Goal: Task Accomplishment & Management: Manage account settings

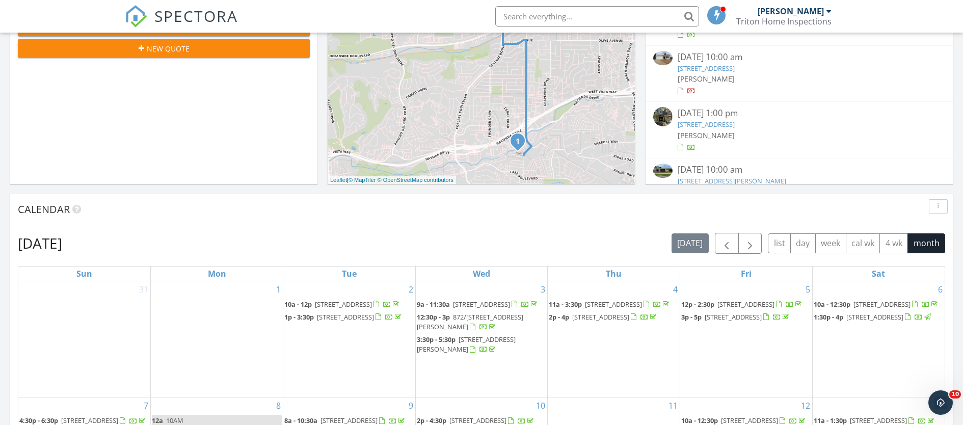
click at [735, 67] on link "1120 Walpen Dr, San Diego, CA 92154" at bounding box center [706, 68] width 57 height 9
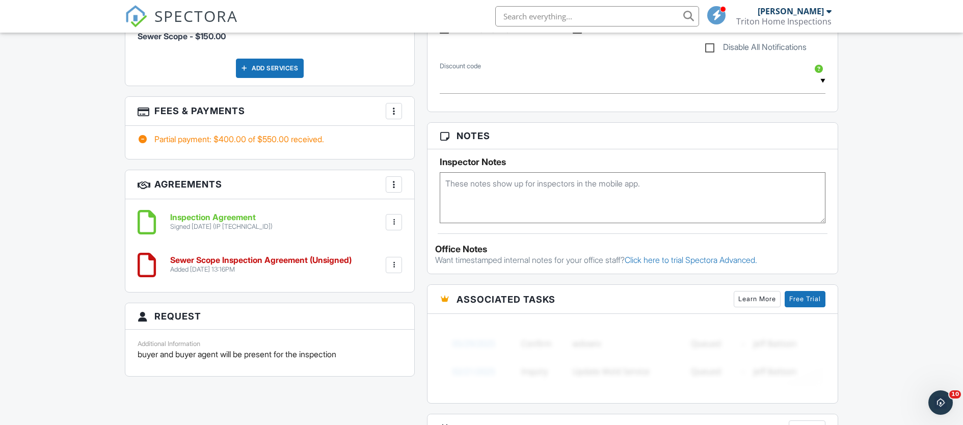
scroll to position [765, 0]
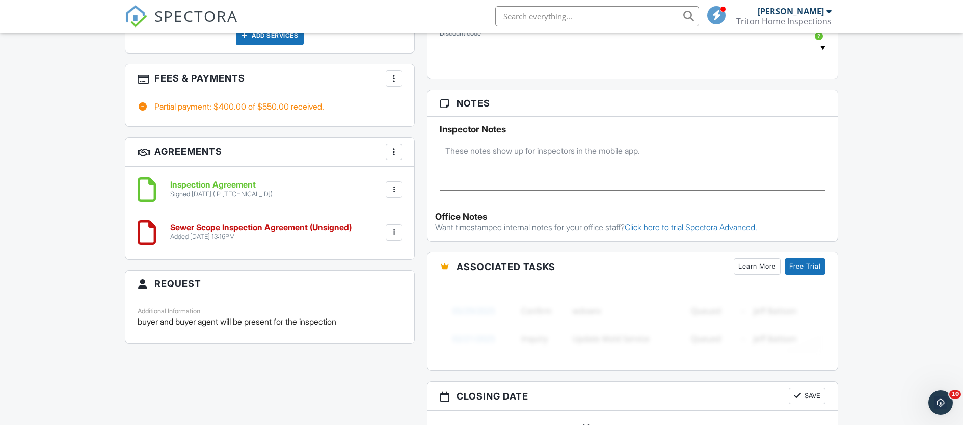
click at [392, 227] on div at bounding box center [394, 232] width 10 height 10
click at [373, 304] on li "Delete" at bounding box center [367, 311] width 58 height 25
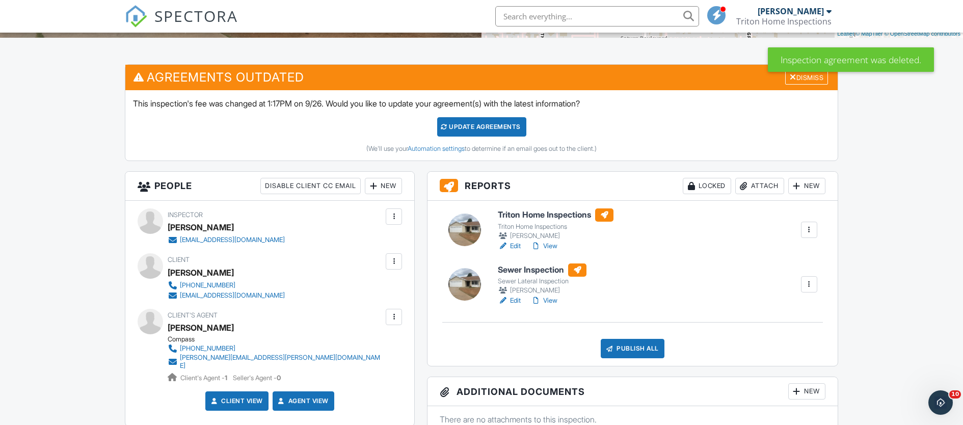
scroll to position [246, 0]
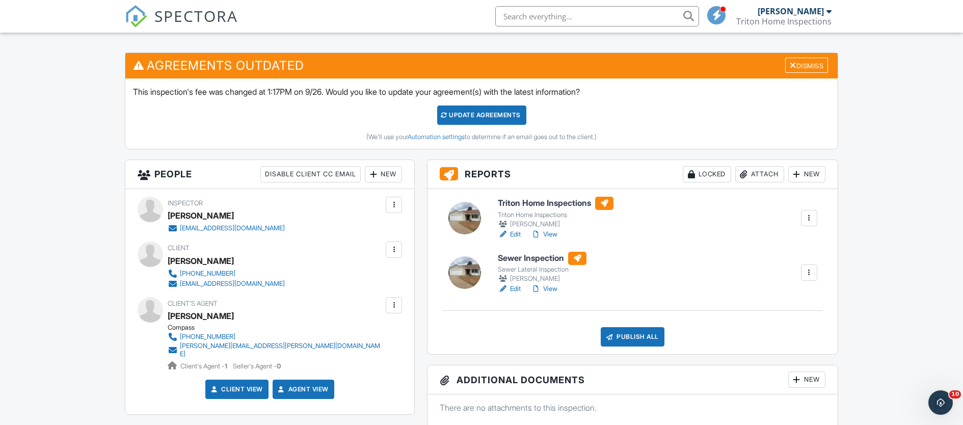
click at [806, 270] on div at bounding box center [809, 273] width 10 height 10
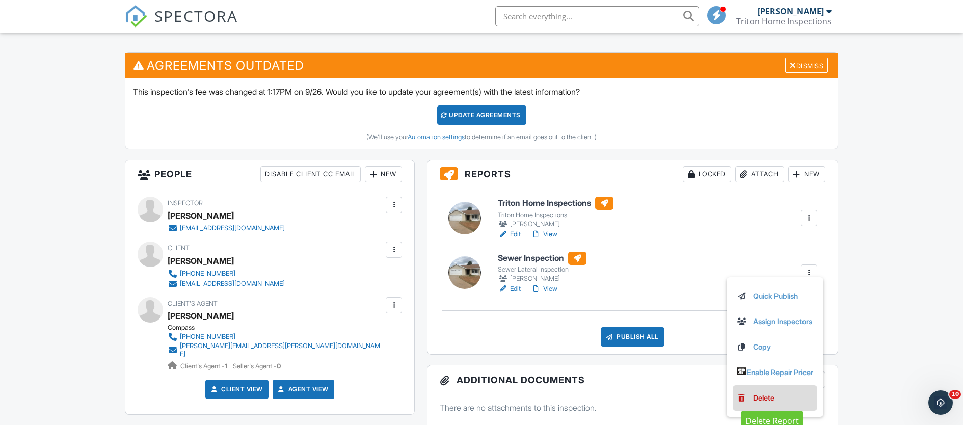
click at [755, 394] on div "Delete" at bounding box center [763, 397] width 21 height 11
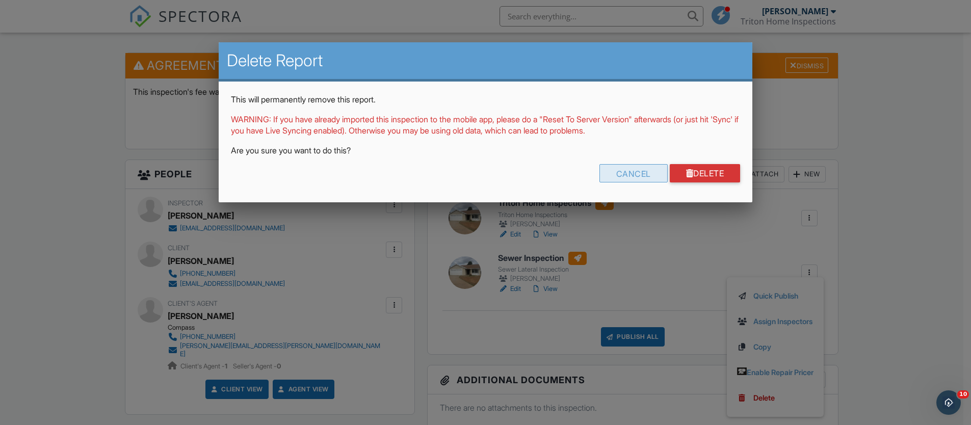
click at [635, 174] on div "Cancel" at bounding box center [633, 173] width 68 height 18
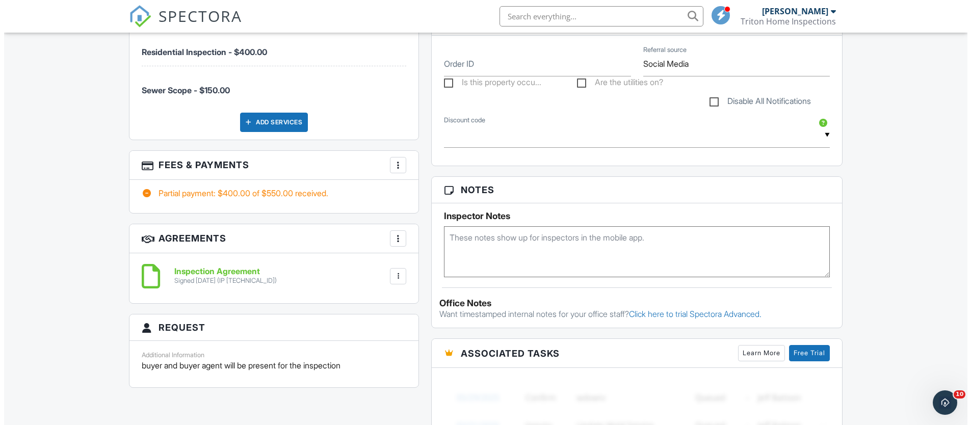
scroll to position [750, 0]
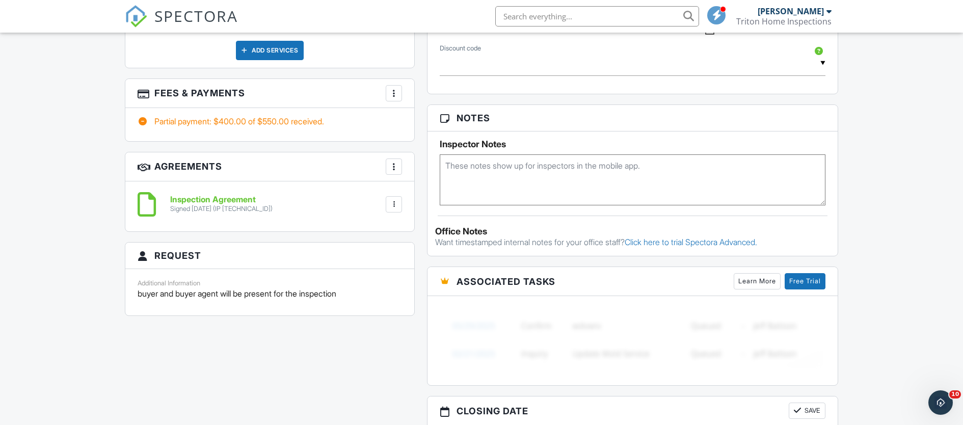
click at [394, 88] on div at bounding box center [394, 93] width 10 height 10
click at [413, 115] on li "Edit Fees & Payments" at bounding box center [445, 124] width 107 height 25
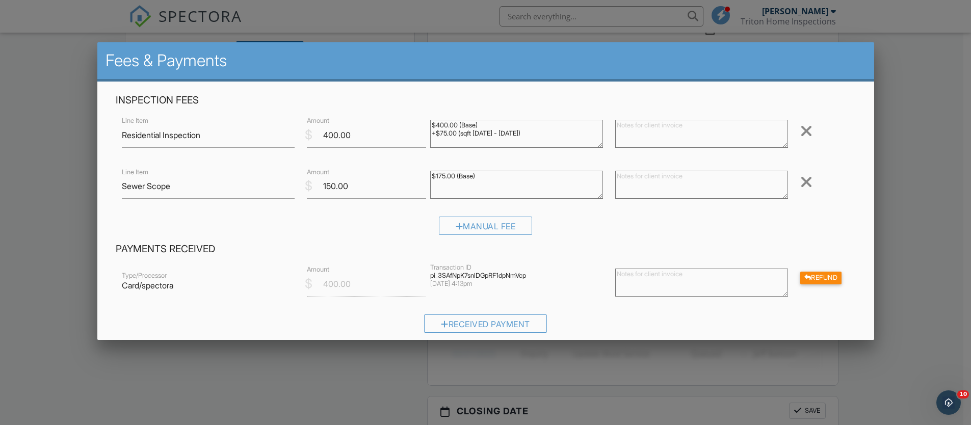
click at [800, 181] on div at bounding box center [806, 182] width 12 height 16
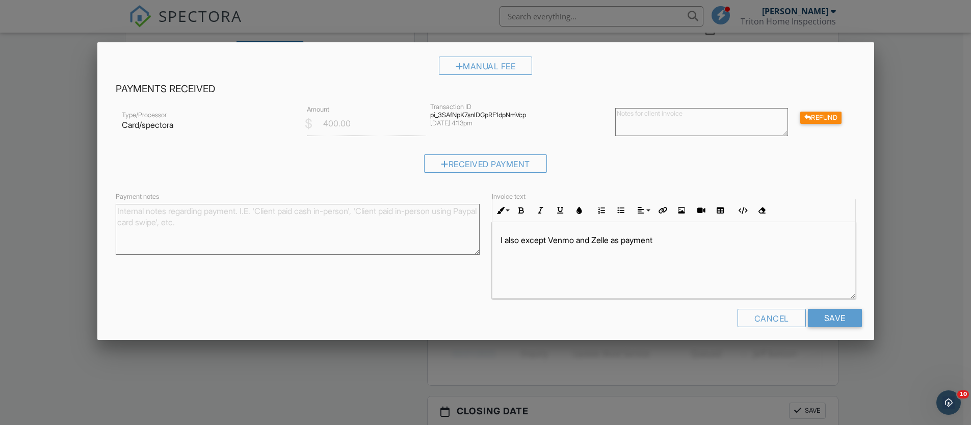
scroll to position [116, 0]
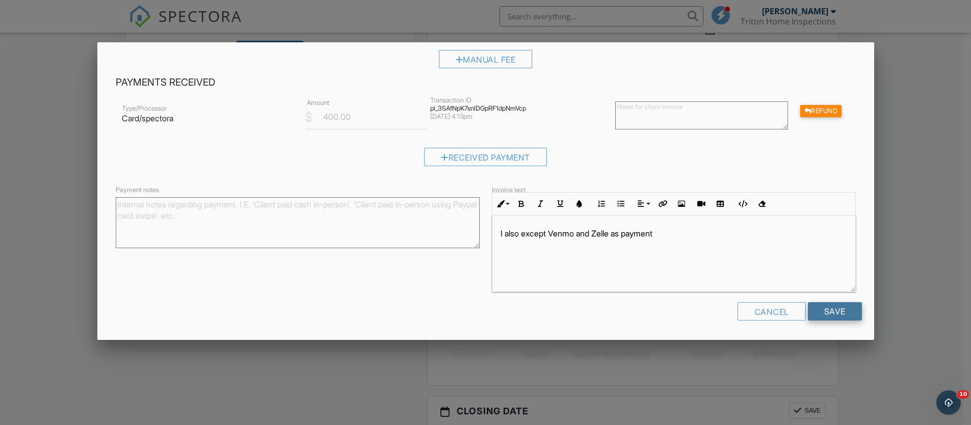
click at [823, 306] on input "Save" at bounding box center [835, 311] width 54 height 18
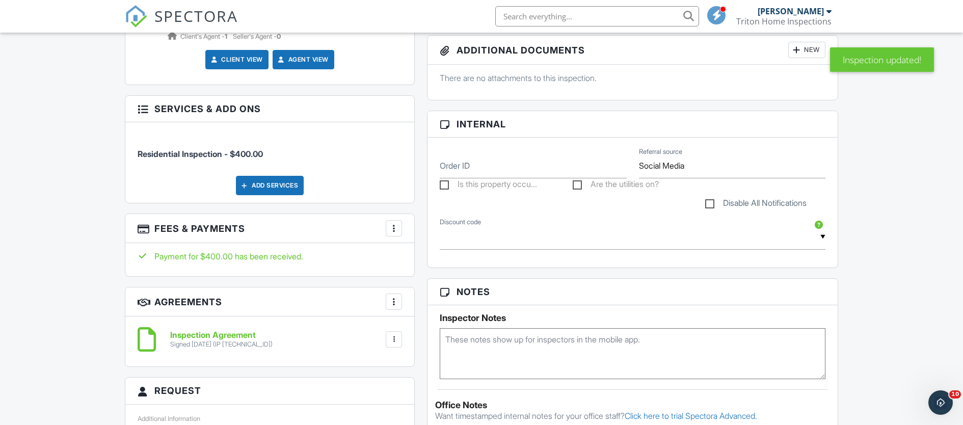
scroll to position [383, 0]
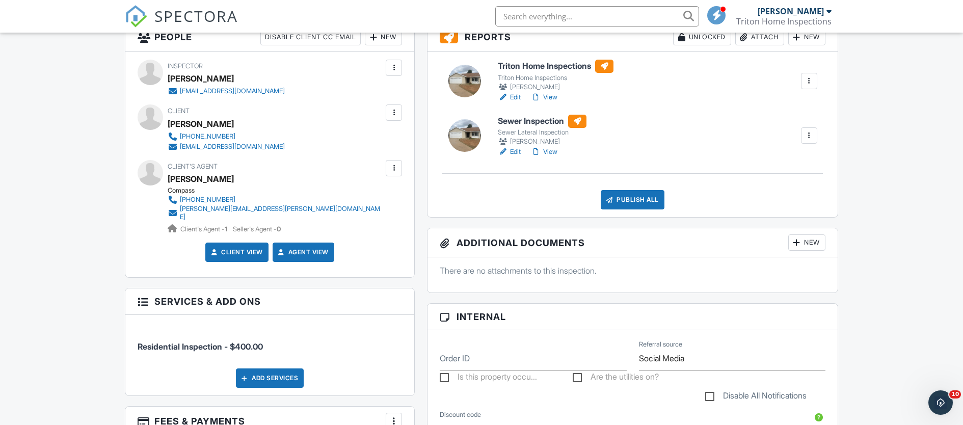
click at [514, 94] on link "Edit" at bounding box center [509, 97] width 23 height 10
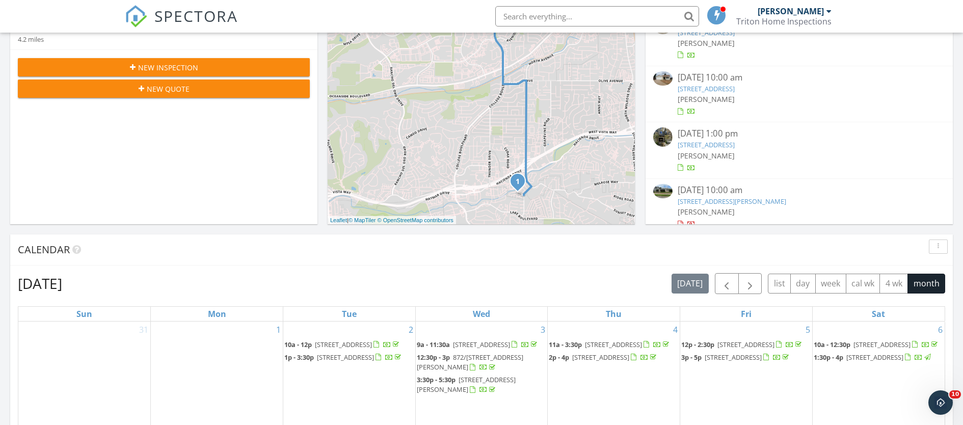
scroll to position [20, 0]
click at [735, 86] on link "1120 Walpen Dr, San Diego, CA 92154" at bounding box center [706, 88] width 57 height 9
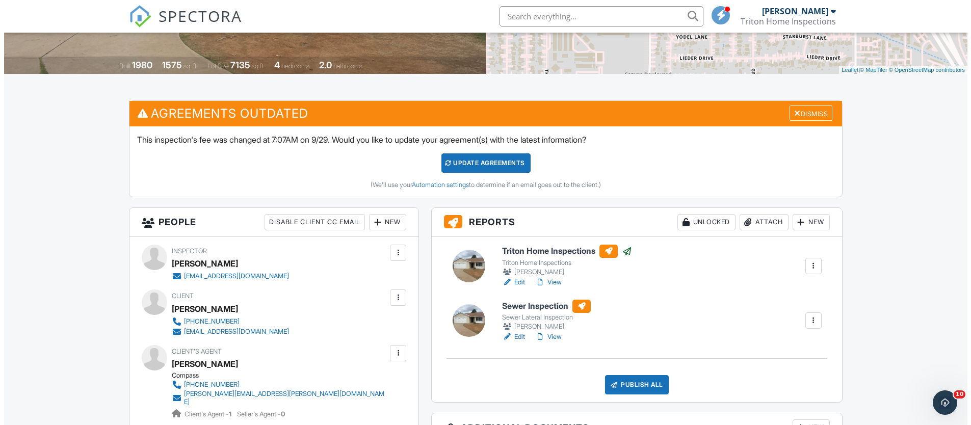
scroll to position [245, 0]
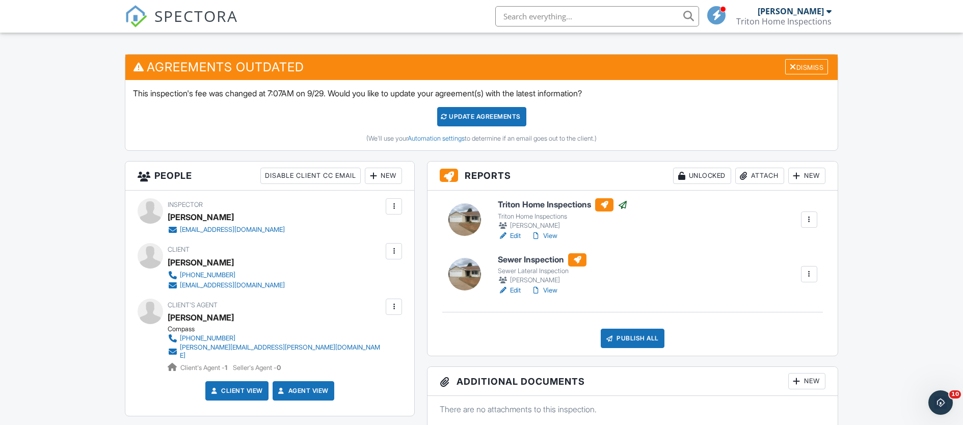
click at [806, 273] on div at bounding box center [809, 274] width 10 height 10
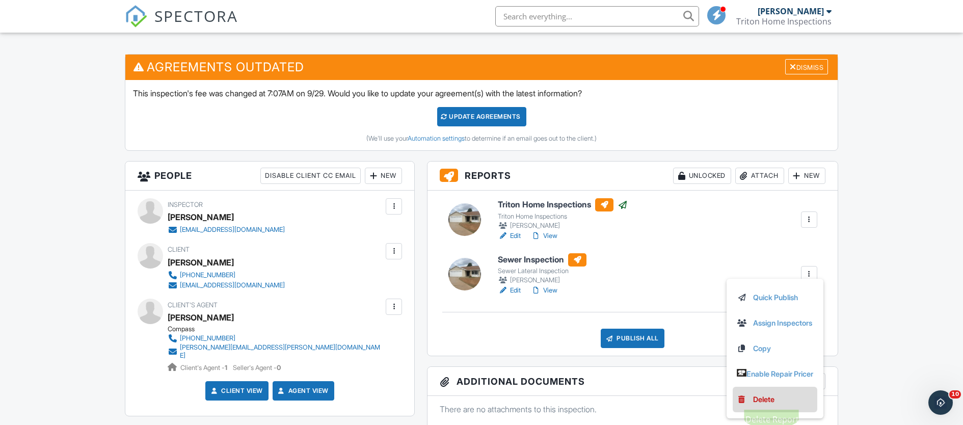
click at [759, 396] on div "Delete" at bounding box center [763, 399] width 21 height 11
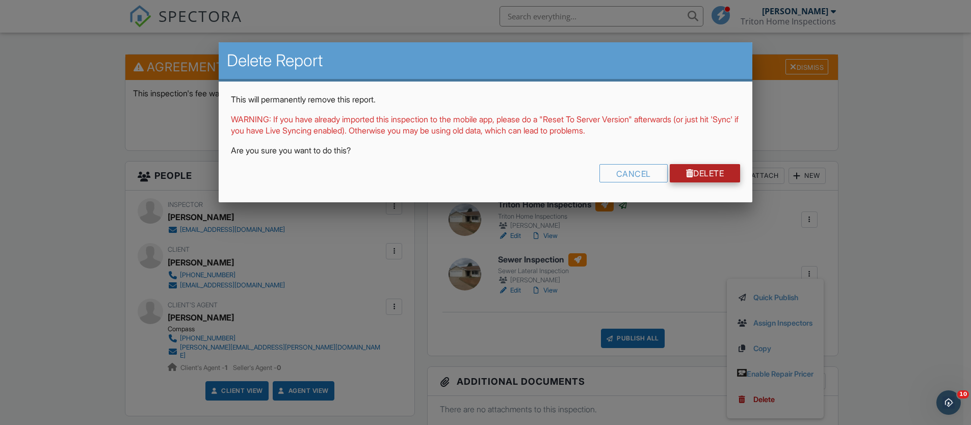
click at [716, 170] on link "Delete" at bounding box center [705, 173] width 71 height 18
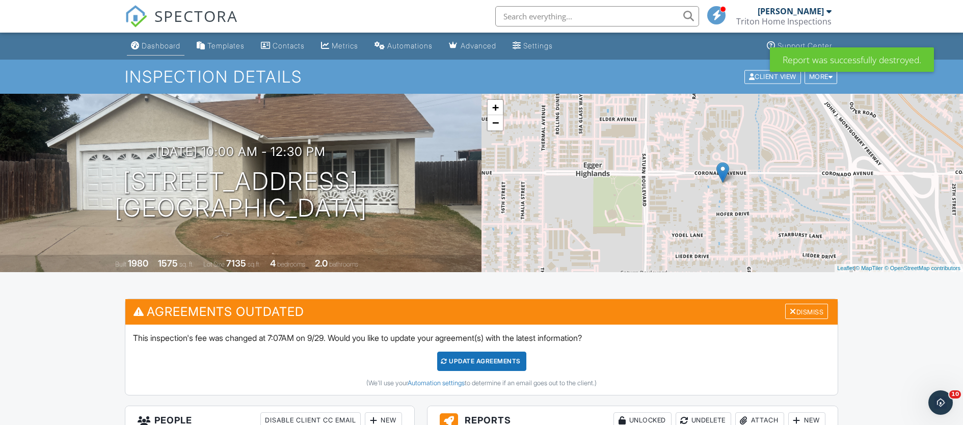
click at [161, 42] on div "Dashboard" at bounding box center [161, 45] width 39 height 9
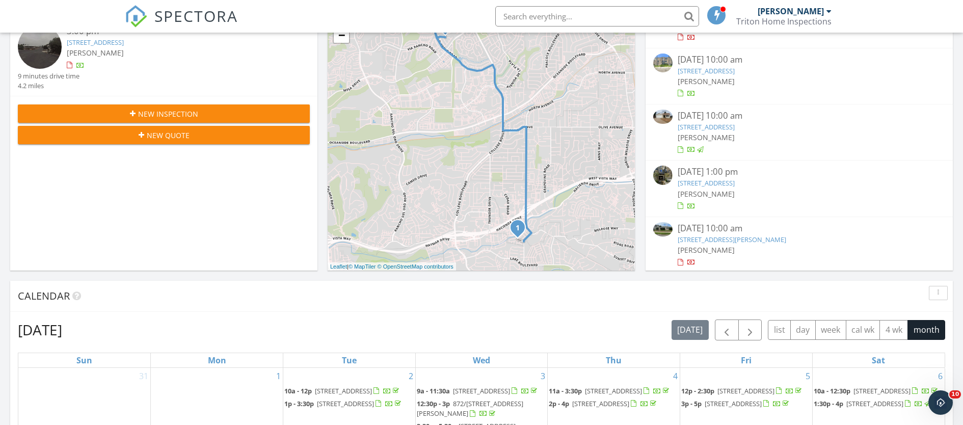
scroll to position [30, 0]
click at [750, 235] on link "[STREET_ADDRESS][PERSON_NAME]" at bounding box center [732, 237] width 109 height 9
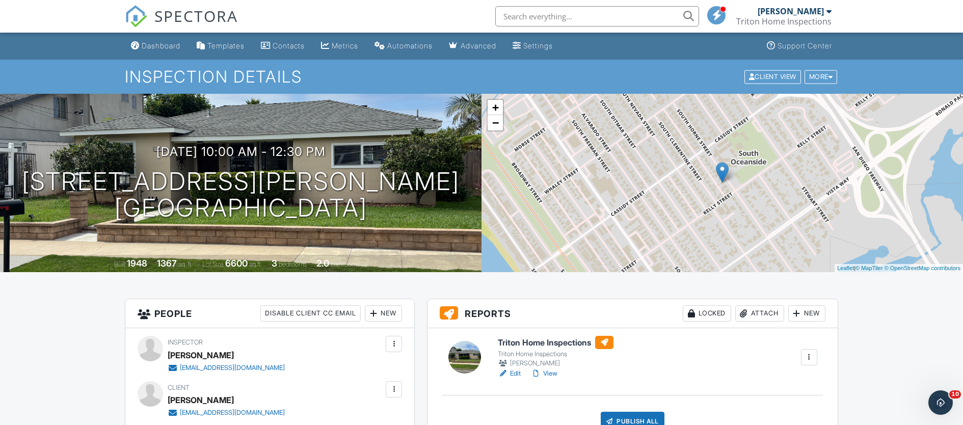
click at [555, 372] on link "View" at bounding box center [544, 373] width 27 height 10
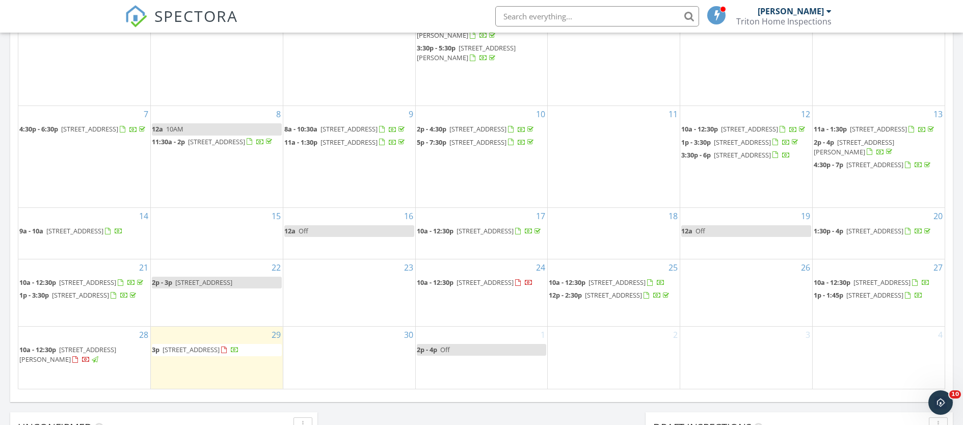
scroll to position [634, 0]
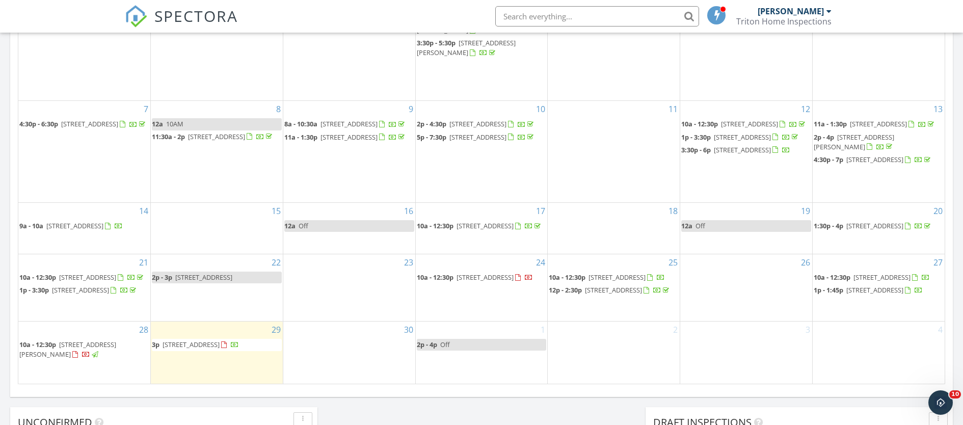
click at [872, 276] on span "1120 Walpen Dr, San Diego 92154" at bounding box center [882, 277] width 57 height 9
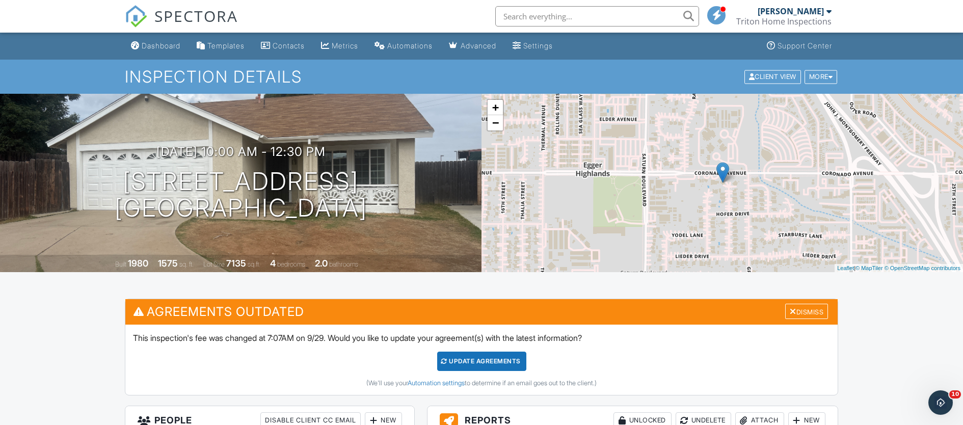
click at [172, 45] on div "Dashboard" at bounding box center [161, 45] width 39 height 9
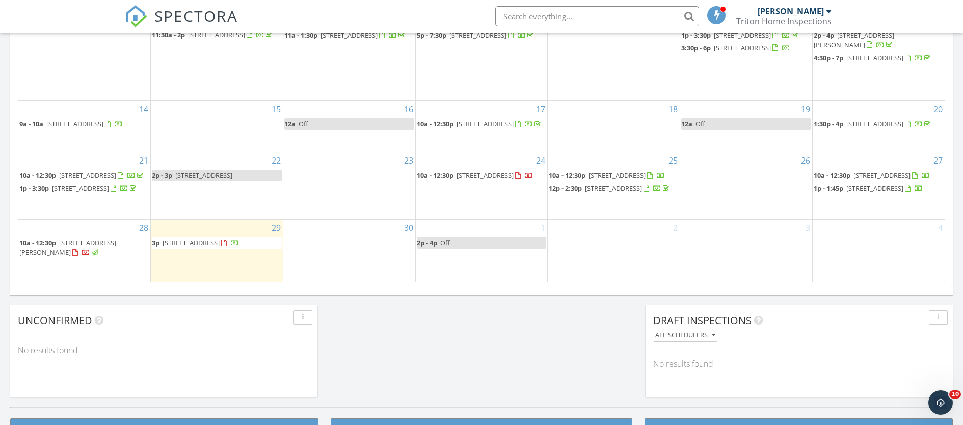
scroll to position [659, 0]
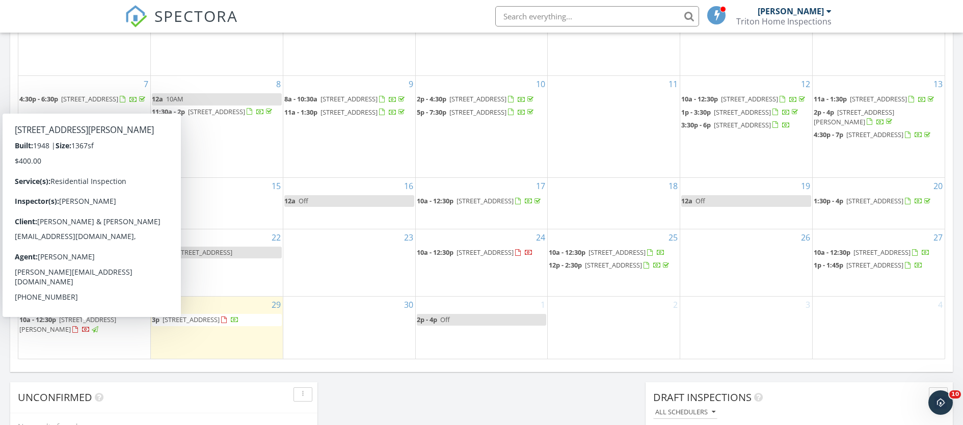
click at [107, 332] on span "[STREET_ADDRESS][PERSON_NAME]" at bounding box center [67, 324] width 97 height 19
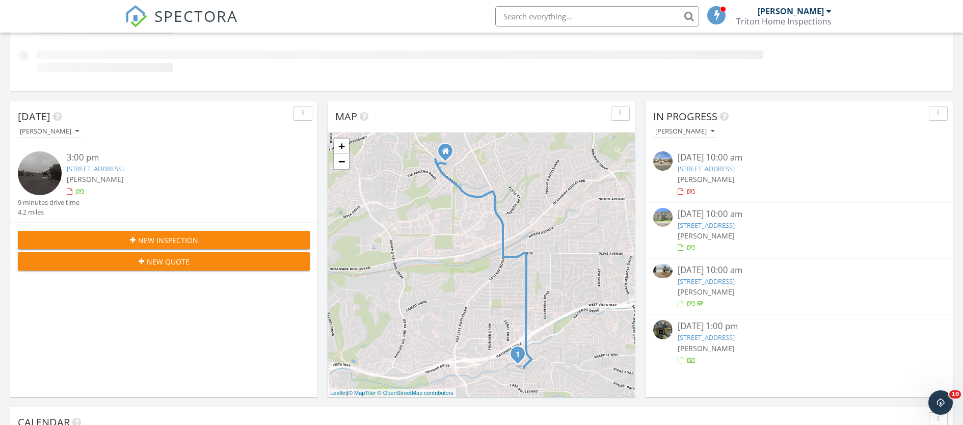
scroll to position [202, 0]
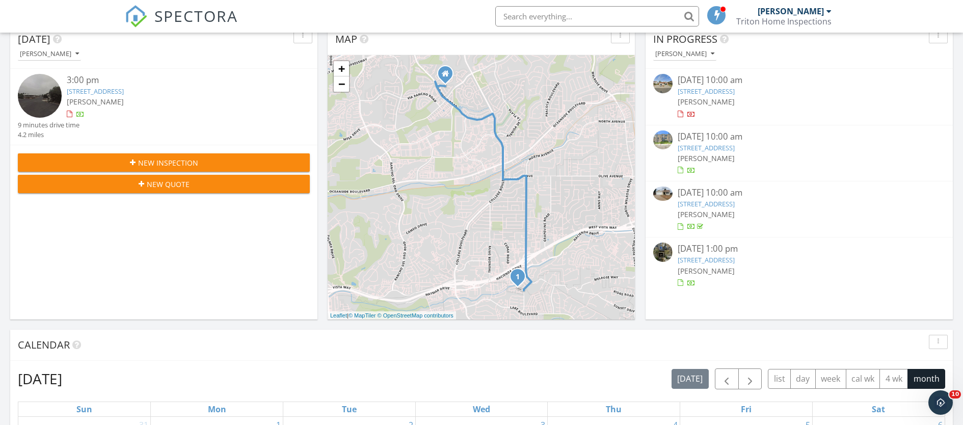
click at [735, 259] on link "1399 Cattail Ct, San Marcos, CA 92078" at bounding box center [706, 259] width 57 height 9
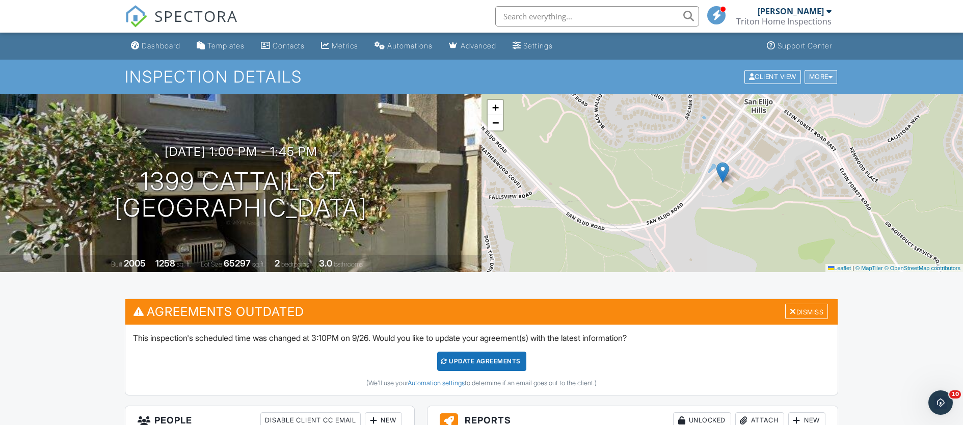
click at [819, 78] on div "More" at bounding box center [821, 77] width 33 height 14
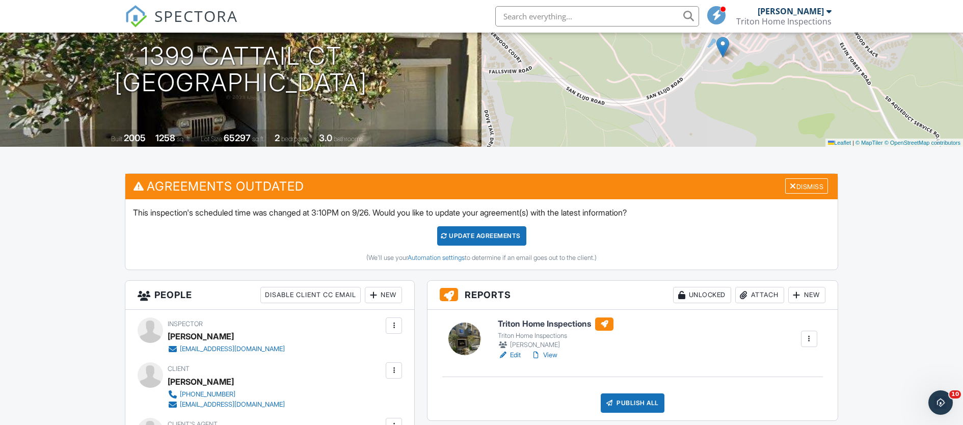
scroll to position [156, 0]
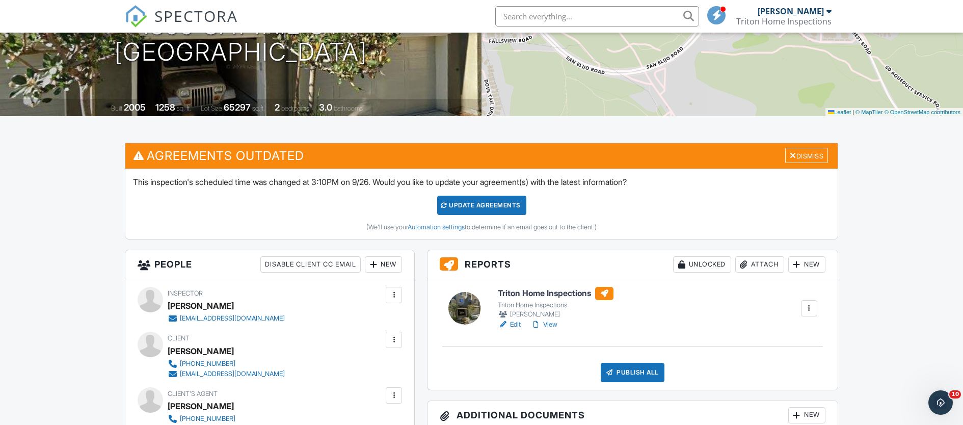
click at [518, 323] on link "Edit" at bounding box center [509, 325] width 23 height 10
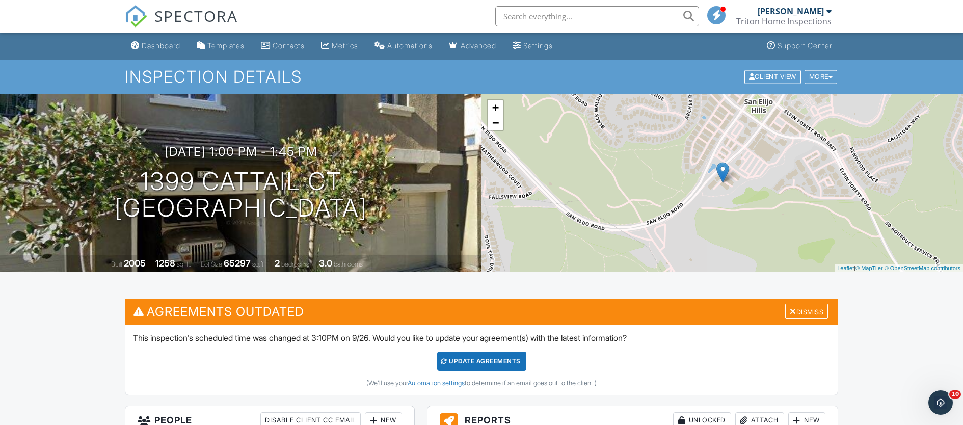
click at [516, 13] on input "text" at bounding box center [597, 16] width 204 height 20
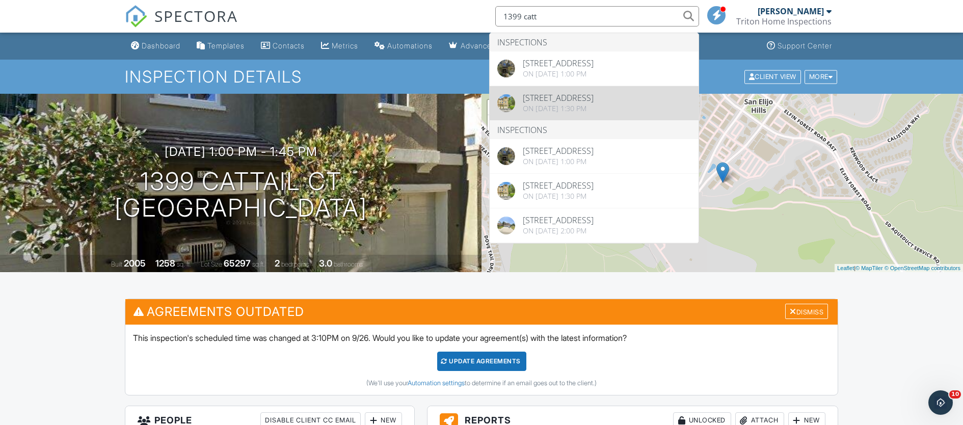
type input "1399 catt"
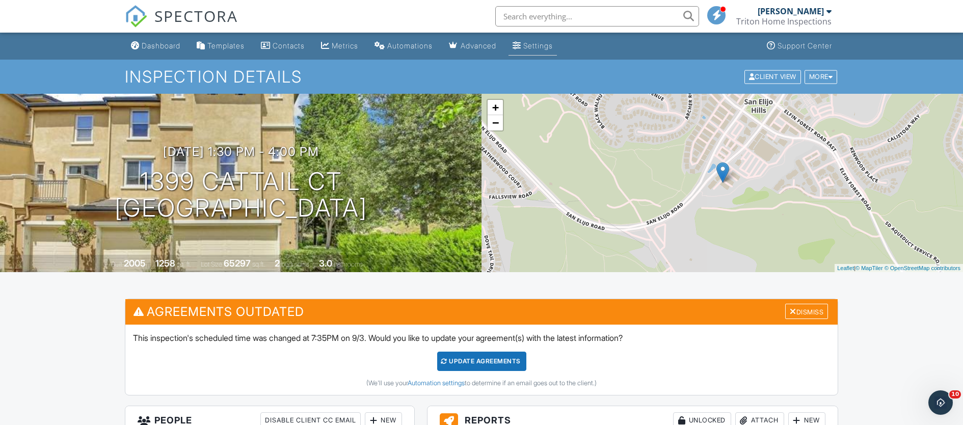
click at [553, 45] on div "Settings" at bounding box center [538, 45] width 30 height 9
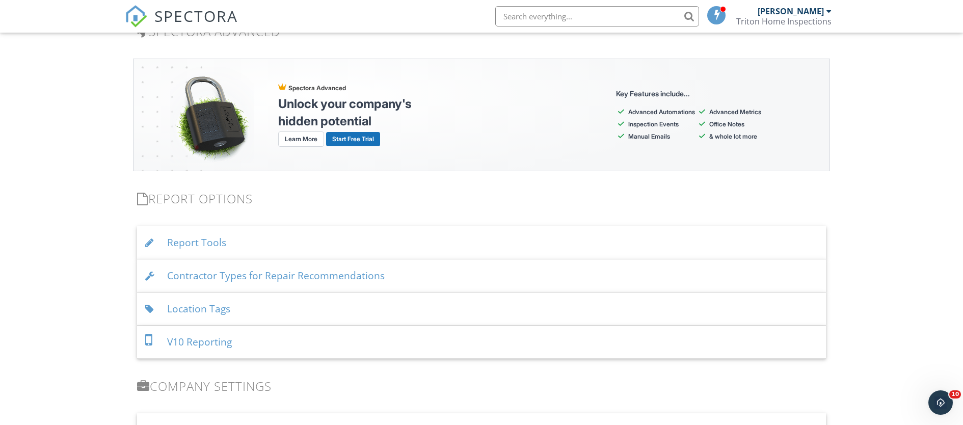
scroll to position [891, 0]
click at [173, 242] on div "Report Tools" at bounding box center [481, 242] width 689 height 33
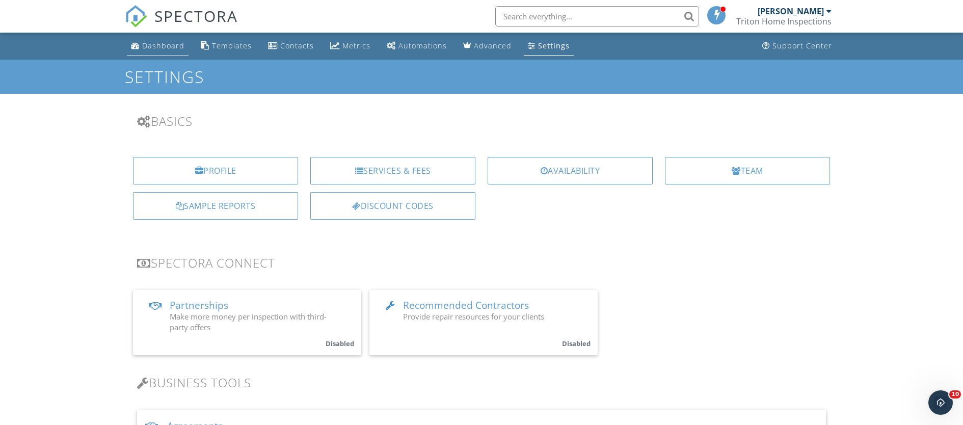
click at [165, 44] on div "Dashboard" at bounding box center [163, 46] width 42 height 10
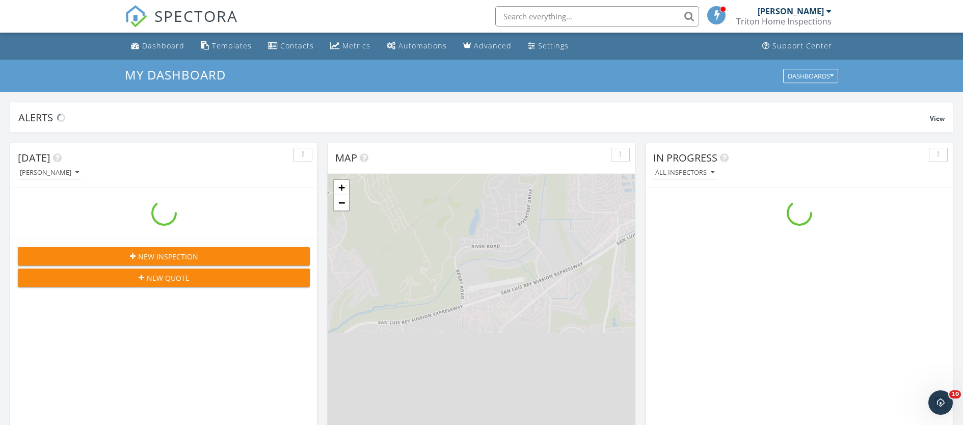
scroll to position [943, 979]
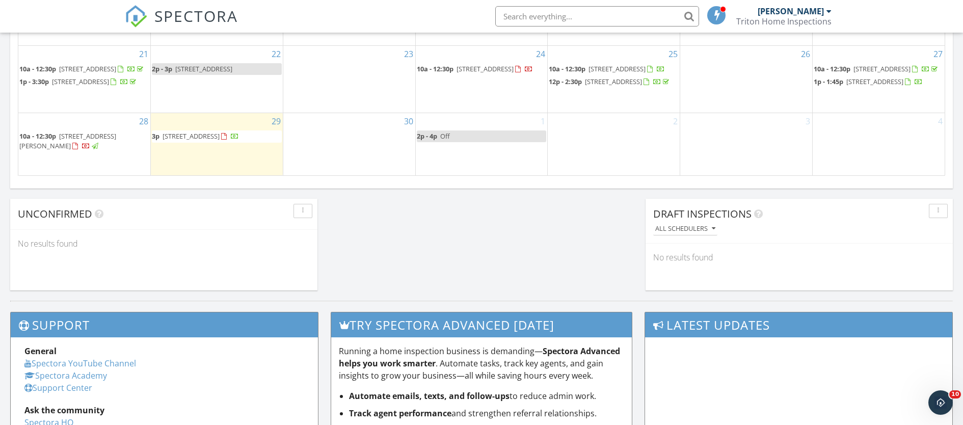
scroll to position [766, 0]
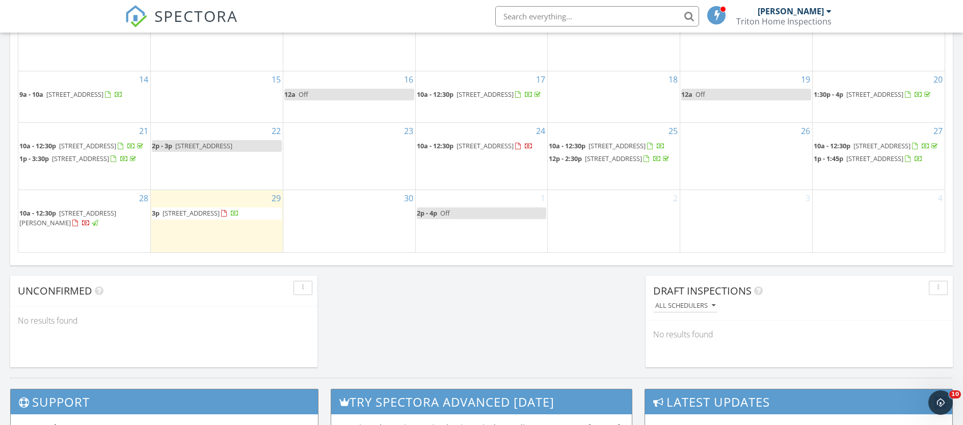
click at [886, 141] on span "1120 Walpen Dr, San Diego 92154" at bounding box center [882, 145] width 57 height 9
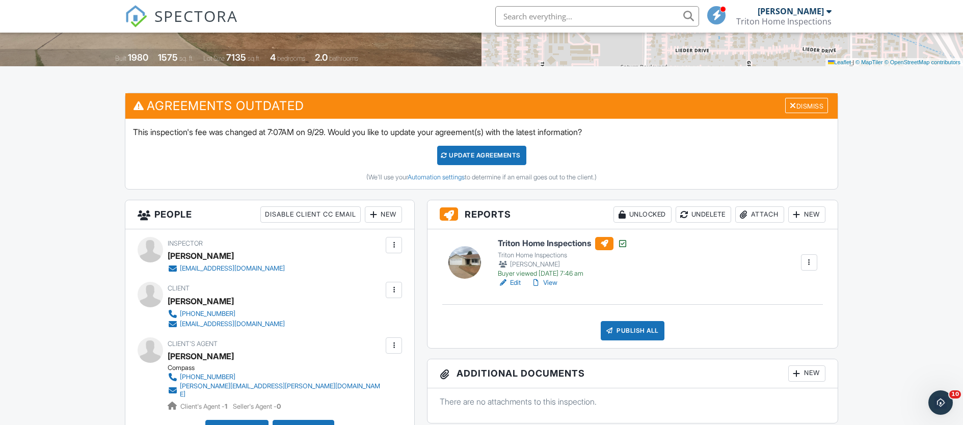
scroll to position [206, 0]
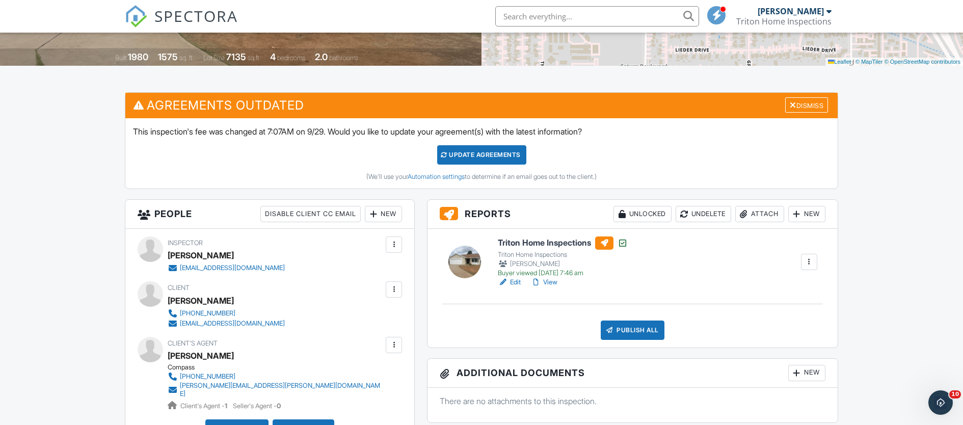
click at [549, 279] on link "View" at bounding box center [544, 282] width 27 height 10
